Goal: Check status: Check status

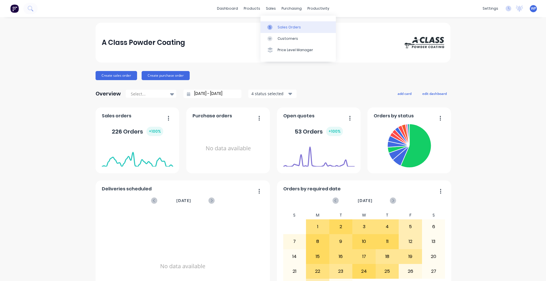
click at [283, 27] on div "Sales Orders" at bounding box center [289, 27] width 23 height 5
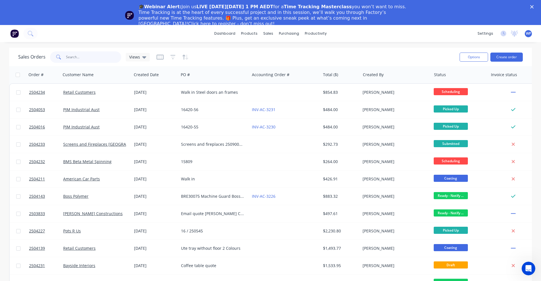
click at [85, 58] on input "text" at bounding box center [93, 57] width 55 height 11
paste input "2503581"
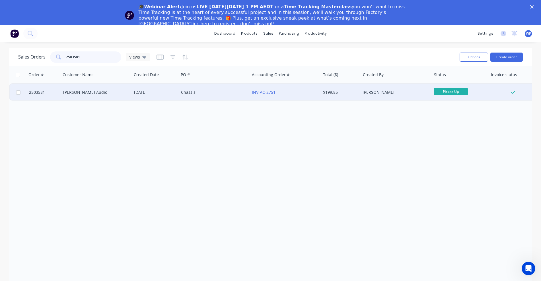
type input "2503581"
click at [112, 96] on div "[PERSON_NAME] Audio" at bounding box center [96, 92] width 71 height 17
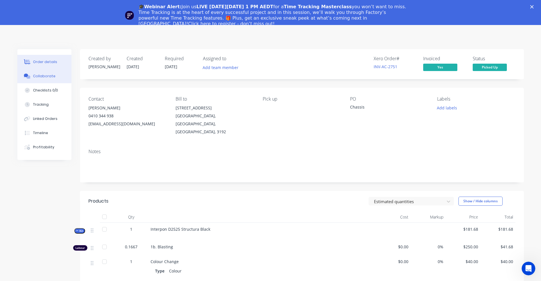
click at [45, 77] on div "Collaborate" at bounding box center [44, 76] width 22 height 5
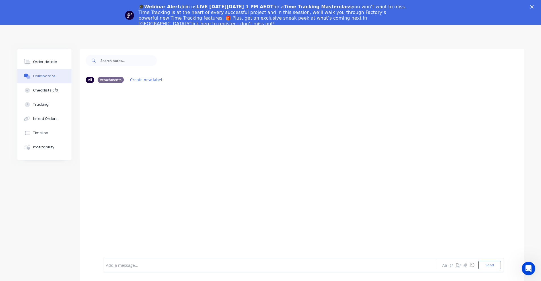
click at [534, 6] on polygon "Close" at bounding box center [531, 6] width 3 height 3
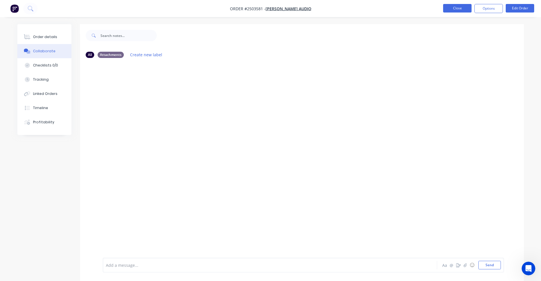
click at [453, 9] on button "Close" at bounding box center [457, 8] width 28 height 9
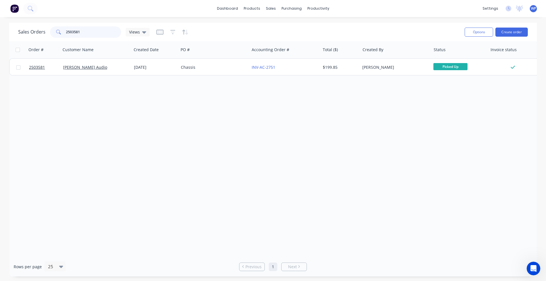
drag, startPoint x: 86, startPoint y: 31, endPoint x: 59, endPoint y: 30, distance: 27.1
click at [59, 30] on div "2503581" at bounding box center [85, 31] width 71 height 11
paste input "78"
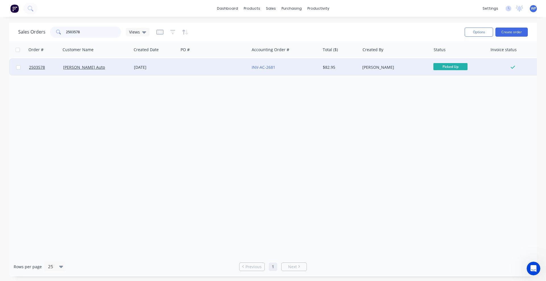
type input "2503578"
click at [104, 68] on div "[PERSON_NAME] Auto" at bounding box center [94, 68] width 63 height 6
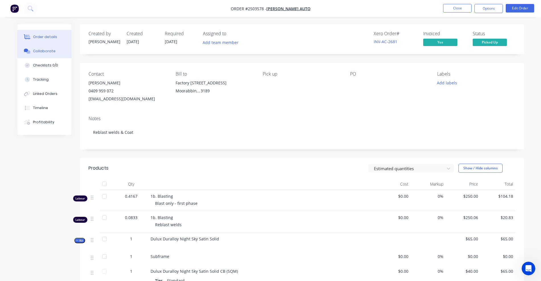
click at [39, 53] on div "Collaborate" at bounding box center [44, 51] width 22 height 5
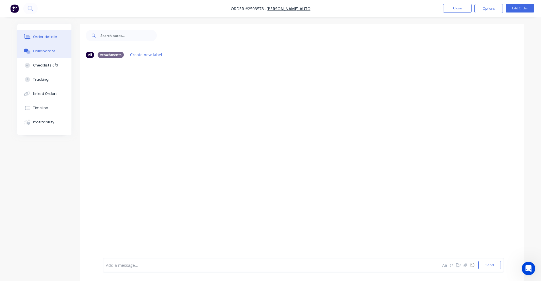
click at [52, 36] on div "Order details" at bounding box center [45, 36] width 24 height 5
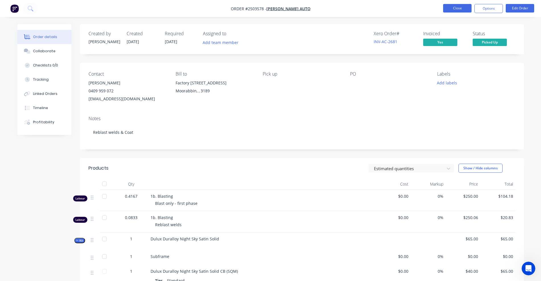
click at [451, 7] on button "Close" at bounding box center [457, 8] width 28 height 9
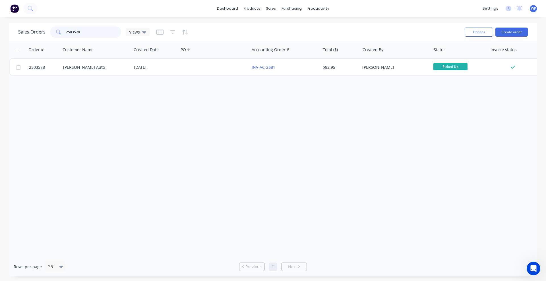
drag, startPoint x: 77, startPoint y: 30, endPoint x: 60, endPoint y: 29, distance: 16.2
click at [60, 29] on div "2503578" at bounding box center [85, 31] width 71 height 11
paste input "941"
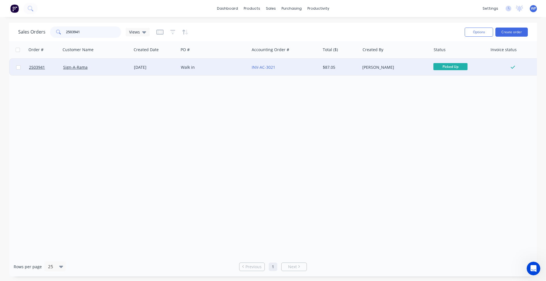
type input "2503941"
click at [111, 68] on div "Sign-A-Rama" at bounding box center [94, 68] width 63 height 6
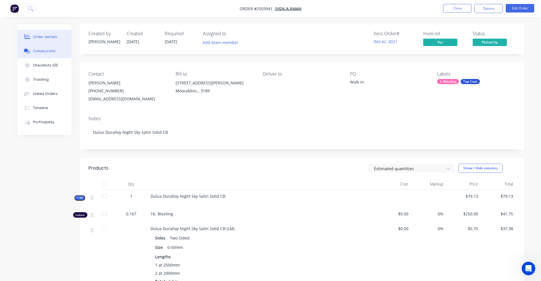
click at [40, 50] on div "Collaborate" at bounding box center [44, 51] width 22 height 5
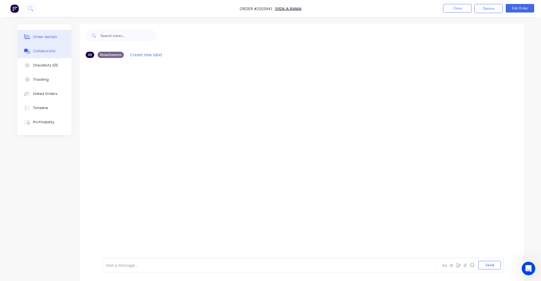
click at [37, 39] on div "Order details" at bounding box center [45, 36] width 24 height 5
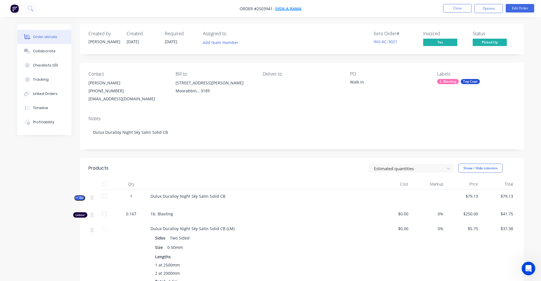
click at [296, 9] on span "Sign-A-Rama" at bounding box center [288, 8] width 26 height 5
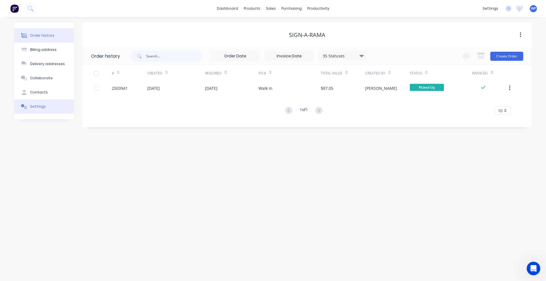
click at [35, 105] on div "Settings" at bounding box center [38, 106] width 16 height 5
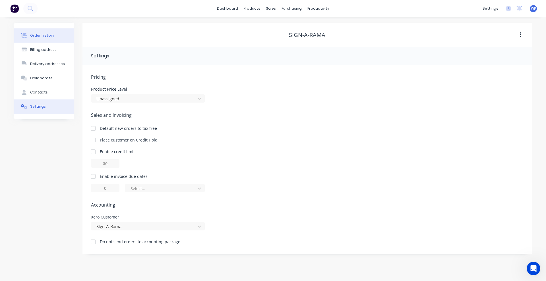
click at [40, 37] on div "Order history" at bounding box center [42, 35] width 24 height 5
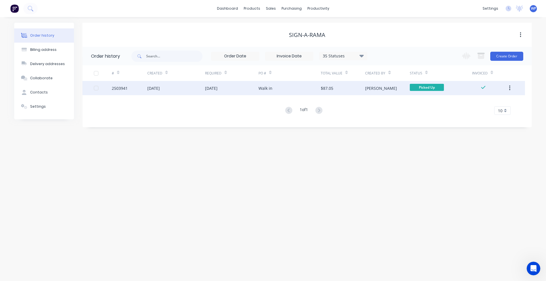
click at [186, 90] on div "[DATE]" at bounding box center [176, 88] width 58 height 14
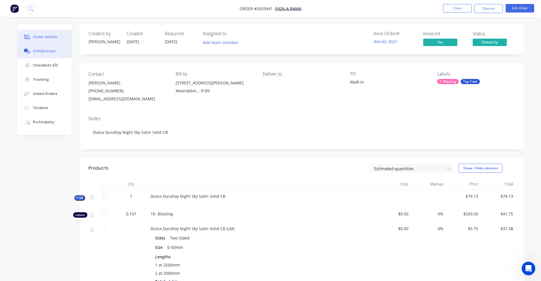
click at [43, 50] on div "Collaborate" at bounding box center [44, 51] width 22 height 5
